Goal: Information Seeking & Learning: Learn about a topic

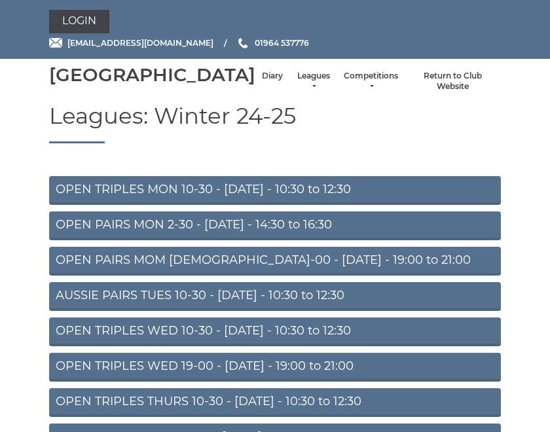
click at [348, 276] on link "OPEN PAIRS MOM 19-00 - Monday - 19:00 to 21:00" at bounding box center [275, 261] width 452 height 29
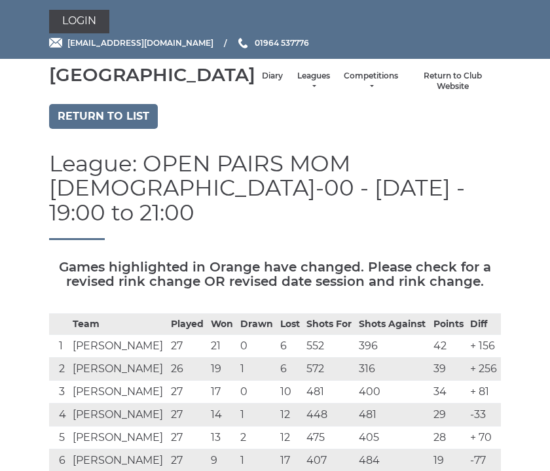
click at [122, 129] on link "Return to list" at bounding box center [103, 116] width 109 height 25
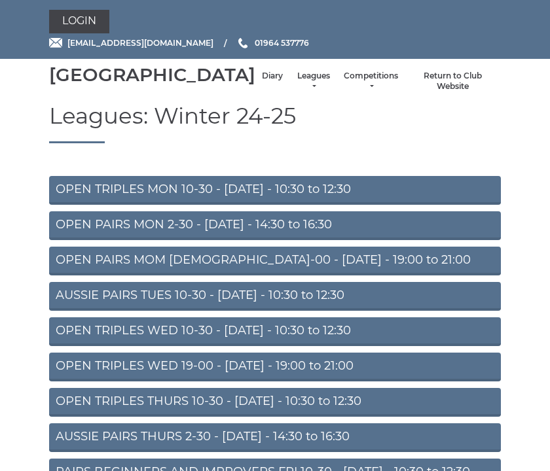
click at [296, 92] on link "Leagues" at bounding box center [313, 82] width 35 height 22
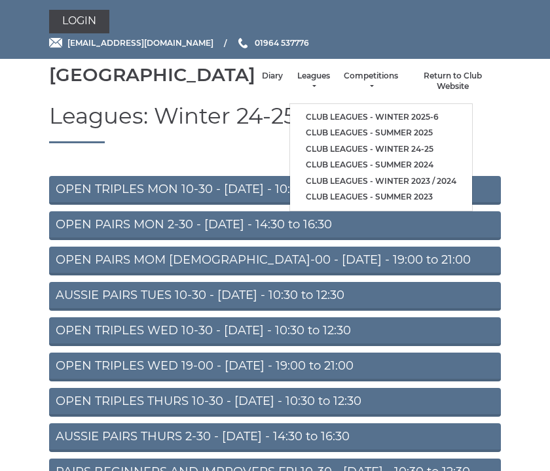
click at [376, 128] on li "Club leagues - Summer 2025" at bounding box center [381, 133] width 182 height 16
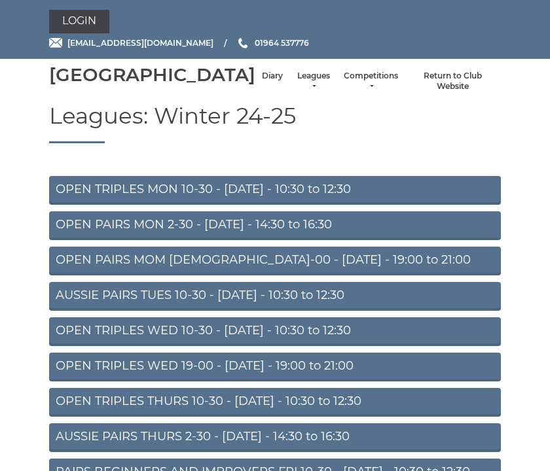
click at [296, 92] on link "Leagues" at bounding box center [313, 82] width 35 height 22
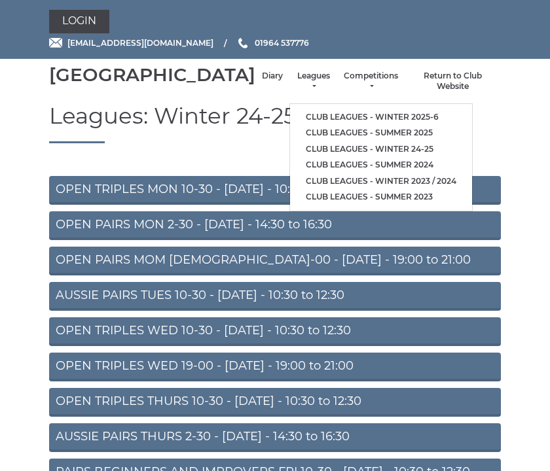
click at [309, 122] on link "Club leagues - Winter 2025-6" at bounding box center [381, 117] width 182 height 16
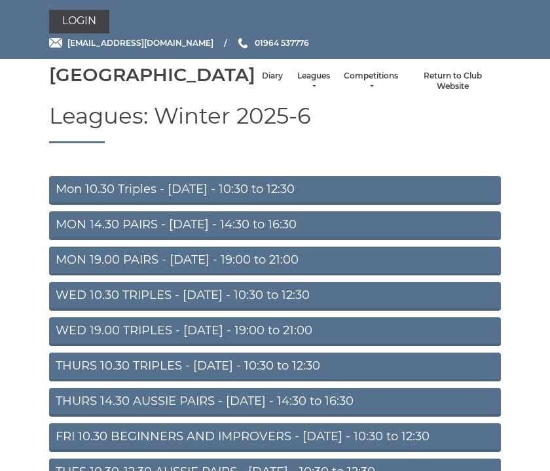
click at [310, 276] on link "MON 19.00 PAIRS - [DATE] - 19:00 to 21:00" at bounding box center [275, 261] width 452 height 29
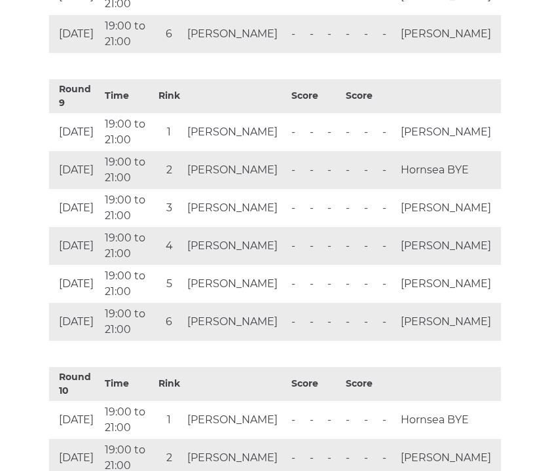
scroll to position [2915, 0]
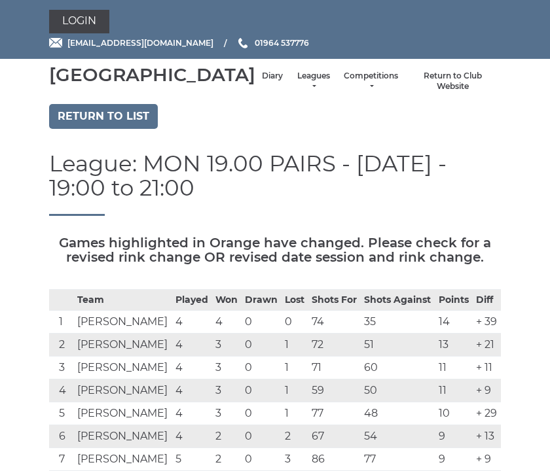
click at [137, 129] on link "Return to list" at bounding box center [103, 116] width 109 height 25
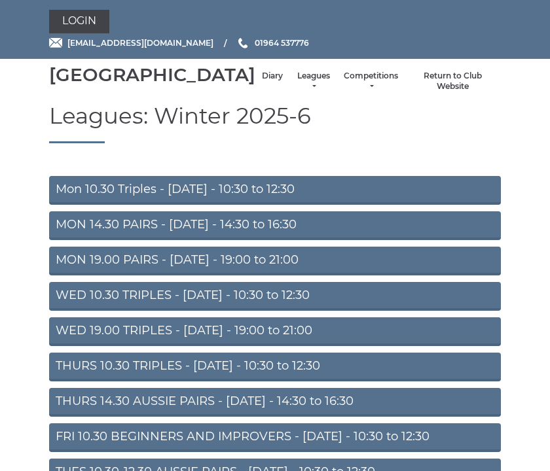
click at [322, 205] on link "Mon 10.30 Triples - [DATE] - 10:30 to 12:30" at bounding box center [275, 190] width 452 height 29
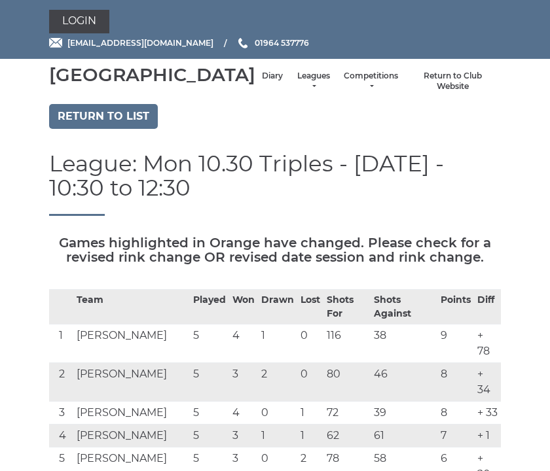
click at [135, 129] on link "Return to list" at bounding box center [103, 116] width 109 height 25
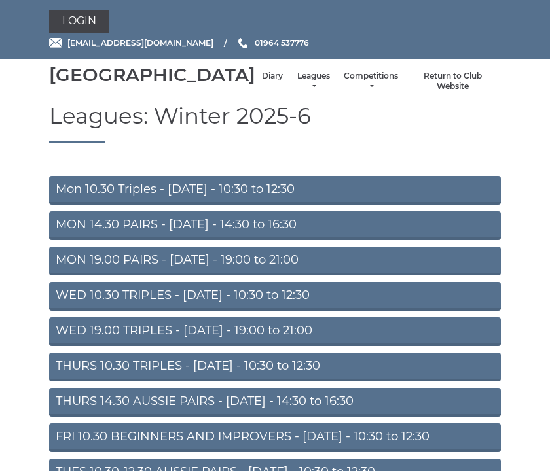
click at [308, 240] on link "MON 14.30 PAIRS - Monday - 14:30 to 16:30" at bounding box center [275, 225] width 452 height 29
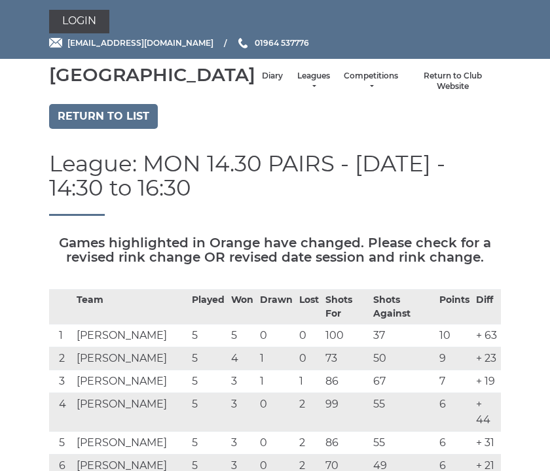
click at [289, 236] on div "League: MON 14.30 PAIRS - [DATE] - 14:30 to 16:30" at bounding box center [274, 194] width 471 height 84
click at [132, 129] on link "Return to list" at bounding box center [103, 116] width 109 height 25
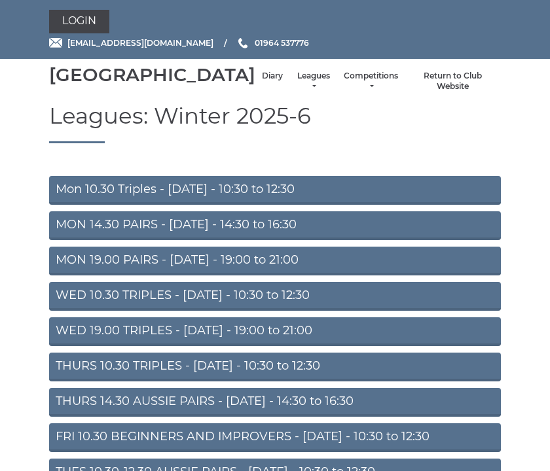
click at [329, 276] on link "MON 19.00 PAIRS - Monday - 19:00 to 21:00" at bounding box center [275, 261] width 452 height 29
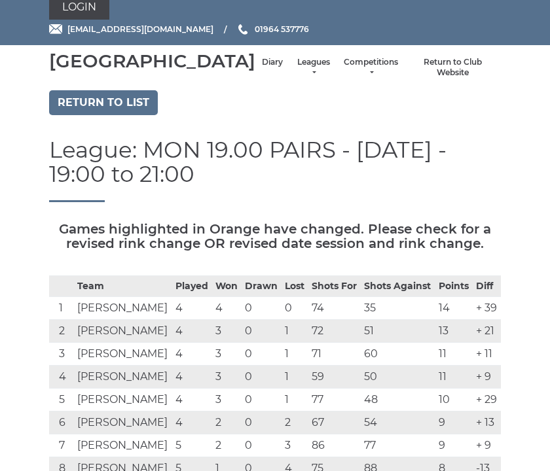
scroll to position [14, 0]
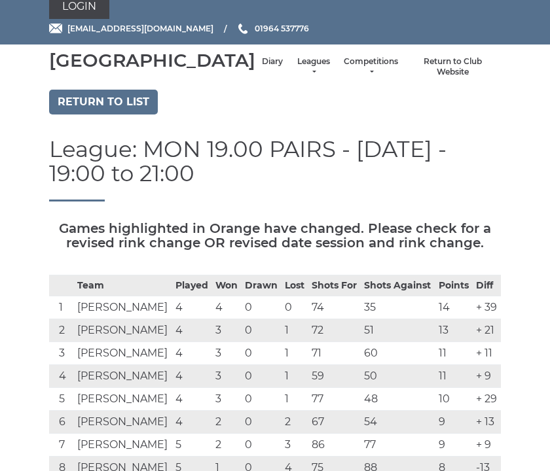
click at [136, 115] on link "Return to list" at bounding box center [103, 102] width 109 height 25
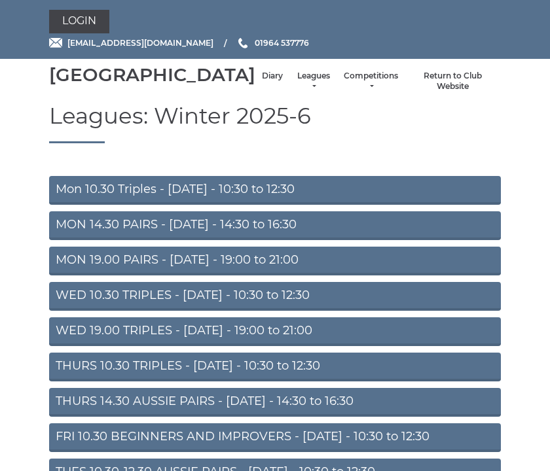
click at [360, 311] on link "WED 10.30 TRIPLES - [DATE] - 10:30 to 12:30" at bounding box center [275, 296] width 452 height 29
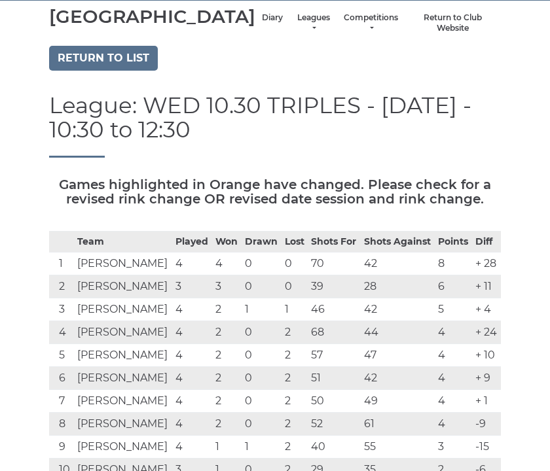
scroll to position [52, 0]
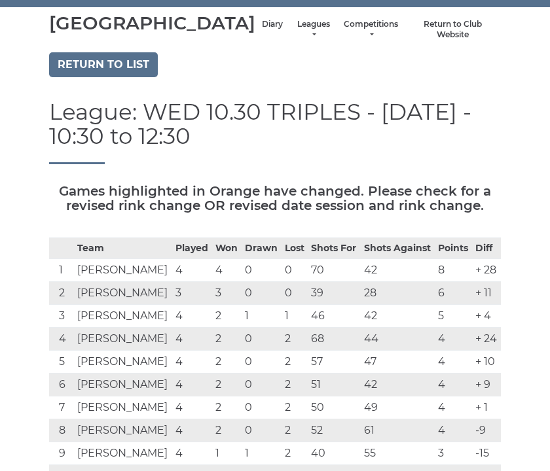
click at [132, 77] on link "Return to list" at bounding box center [103, 64] width 109 height 25
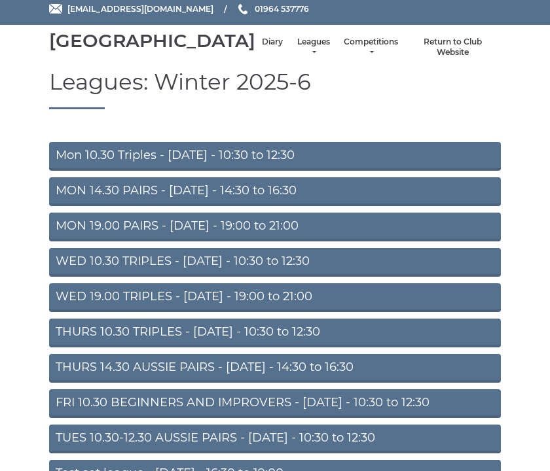
scroll to position [37, 0]
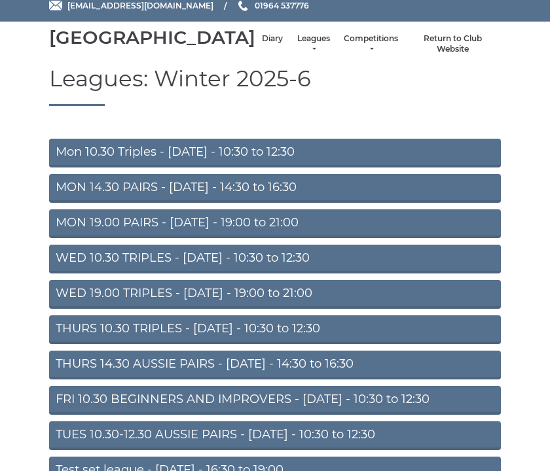
click at [360, 309] on link "WED 19.00 TRIPLES - [DATE] - 19:00 to 21:00" at bounding box center [275, 294] width 452 height 29
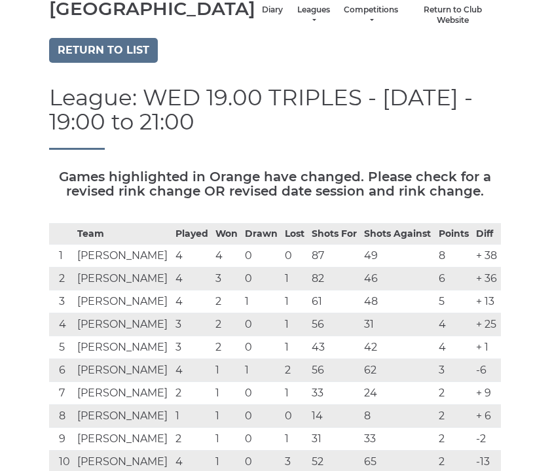
scroll to position [60, 0]
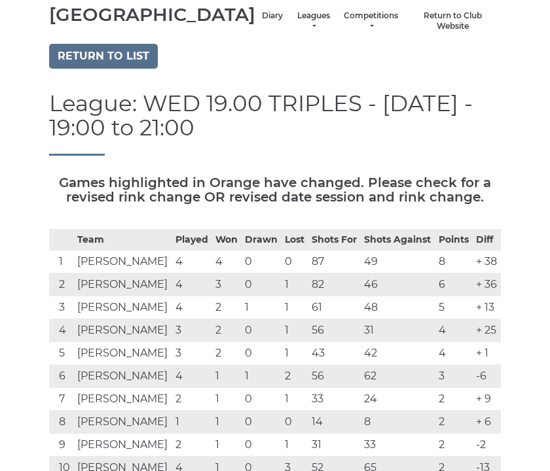
click at [125, 69] on link "Return to list" at bounding box center [103, 56] width 109 height 25
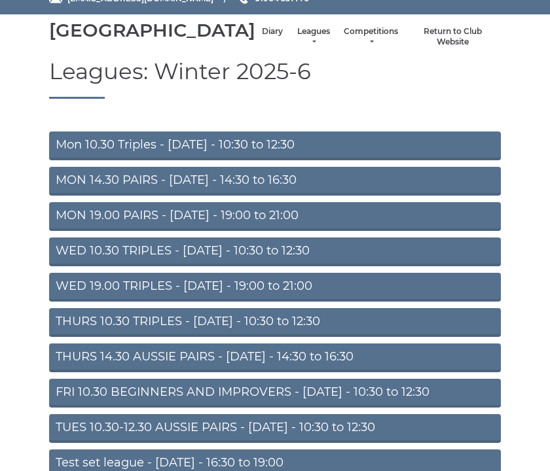
scroll to position [45, 0]
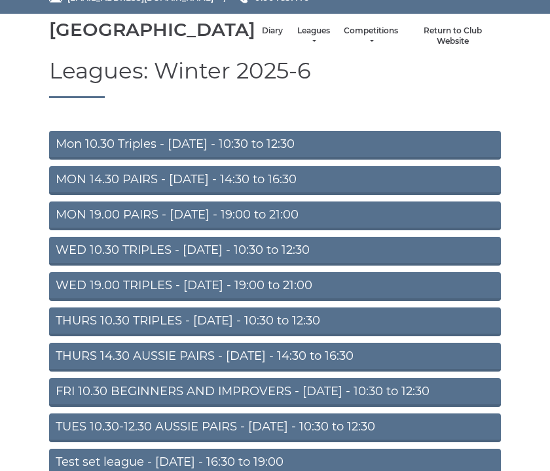
click at [355, 336] on link "THURS 10.30 TRIPLES - [DATE] - 10:30 to 12:30" at bounding box center [275, 322] width 452 height 29
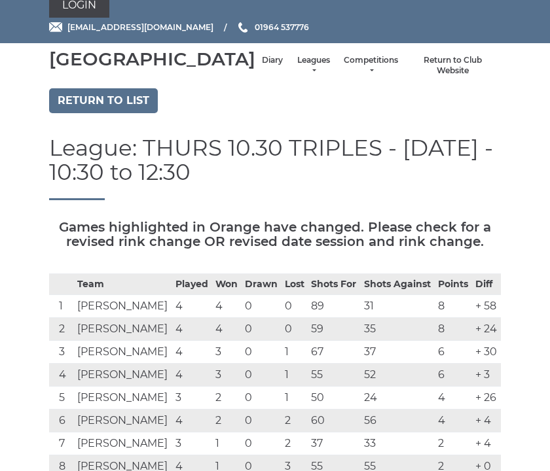
scroll to position [14, 0]
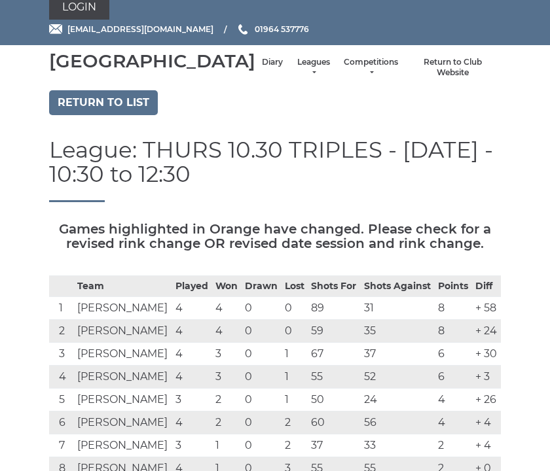
click at [139, 115] on link "Return to list" at bounding box center [103, 102] width 109 height 25
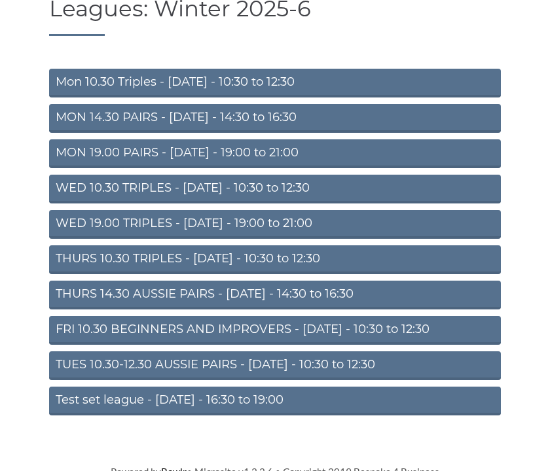
scroll to position [108, 0]
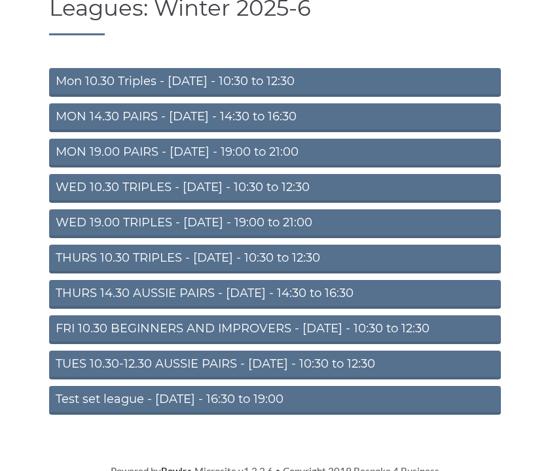
click at [355, 309] on link "THURS 14.30 AUSSIE PAIRS - [DATE] - 14:30 to 16:30" at bounding box center [275, 294] width 452 height 29
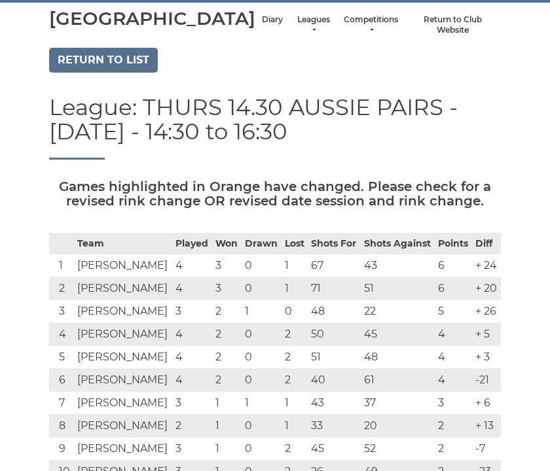
scroll to position [50, 0]
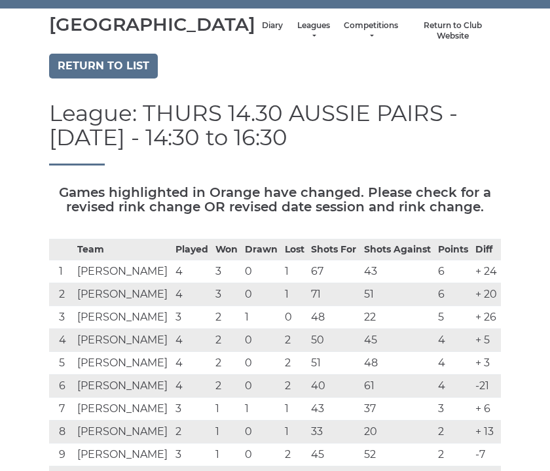
click at [120, 79] on link "Return to list" at bounding box center [103, 66] width 109 height 25
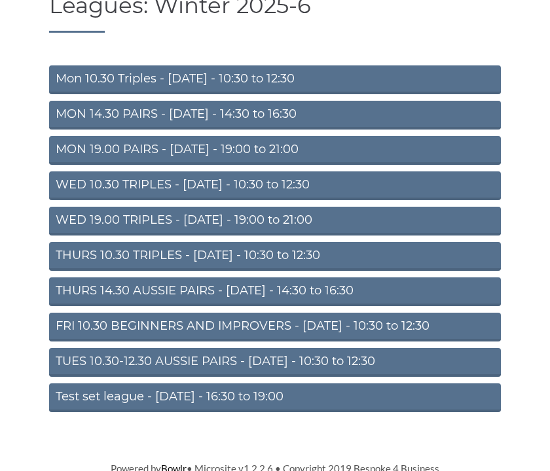
scroll to position [110, 0]
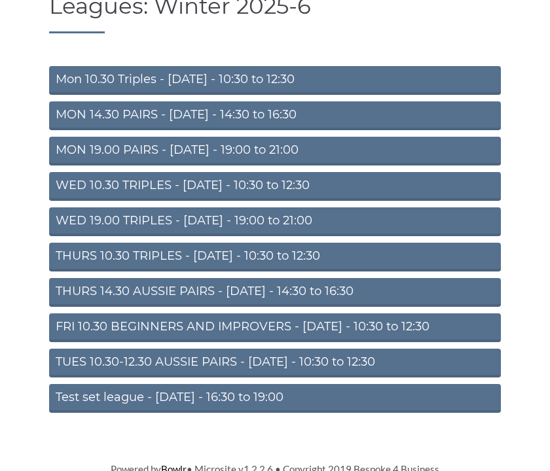
click at [376, 378] on link "TUES 10.30-12.30 AUSSIE PAIRS - [DATE] - 10:30 to 12:30" at bounding box center [275, 363] width 452 height 29
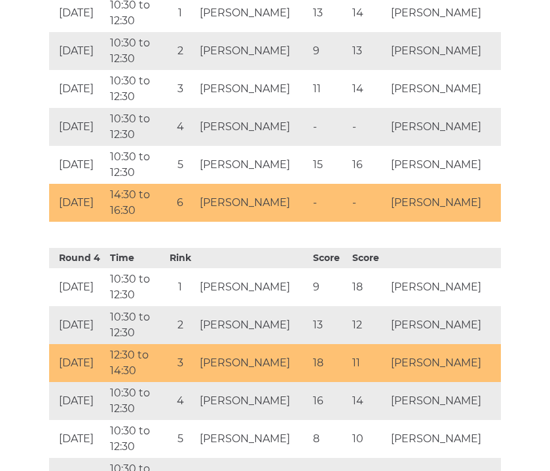
scroll to position [1262, 0]
